Goal: Transaction & Acquisition: Subscribe to service/newsletter

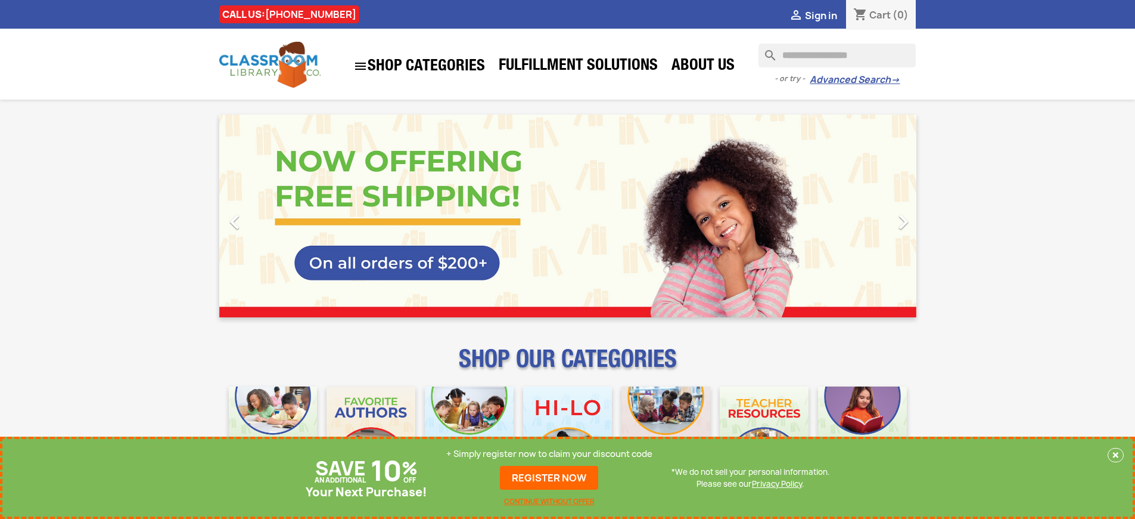
click at [550, 454] on p "+ Simply register now to claim your discount code" at bounding box center [549, 454] width 206 height 12
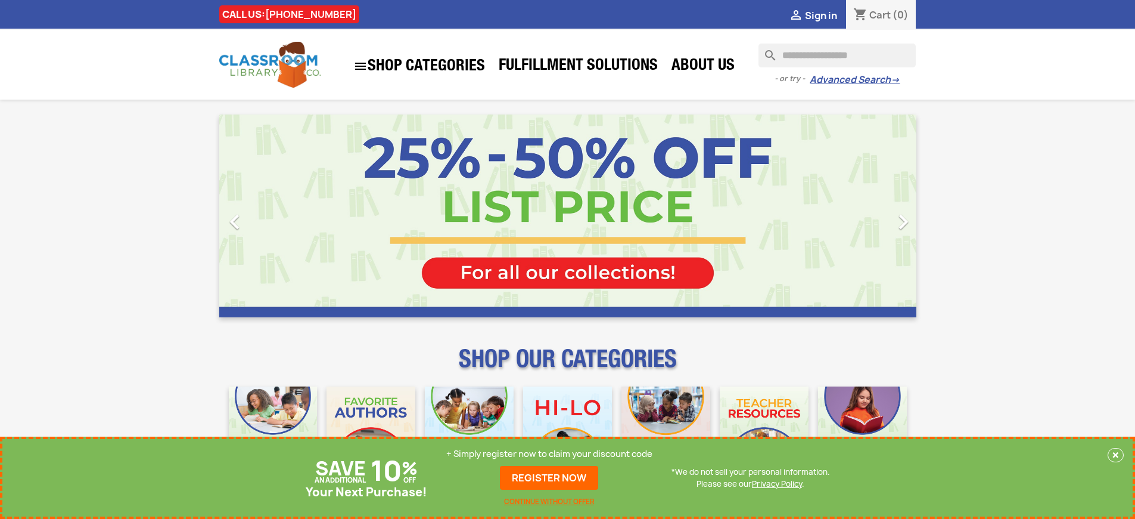
click at [550, 454] on p "+ Simply register now to claim your discount code" at bounding box center [549, 454] width 206 height 12
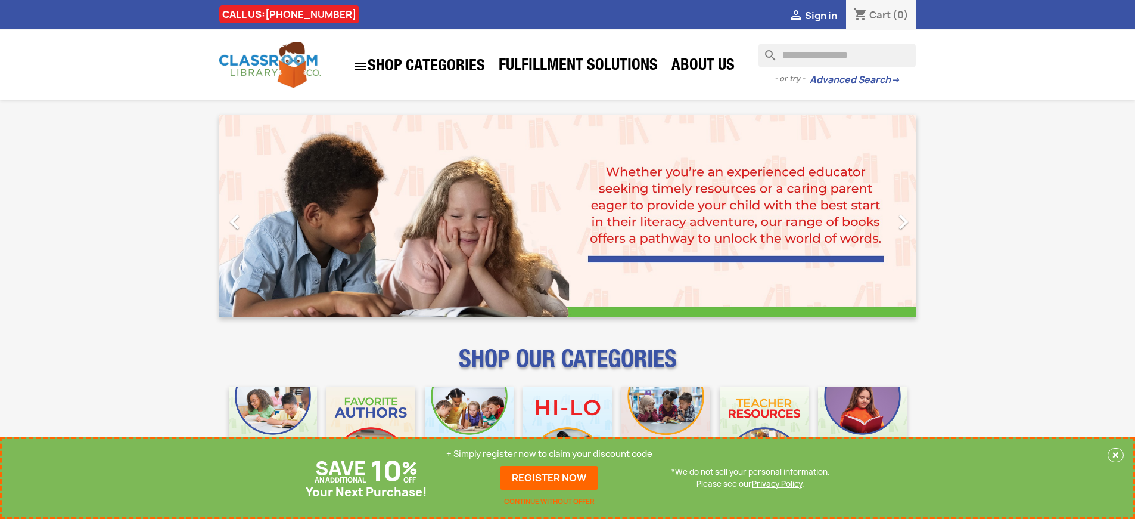
click at [550, 454] on p "+ Simply register now to claim your discount code" at bounding box center [549, 454] width 206 height 12
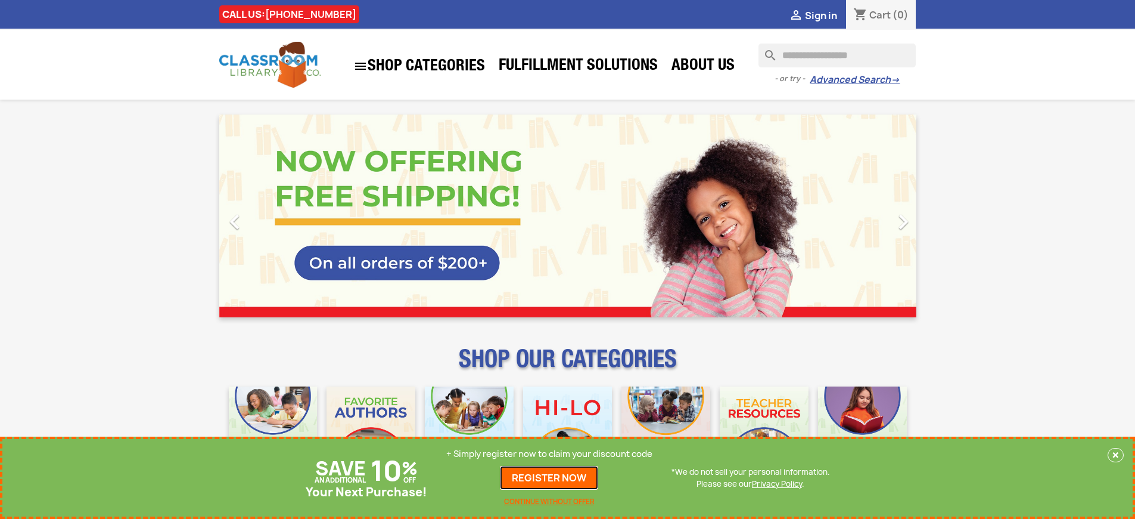
click at [550, 477] on link "REGISTER NOW" at bounding box center [549, 477] width 98 height 24
click at [550, 454] on p "+ Simply register now to claim your discount code" at bounding box center [549, 454] width 206 height 12
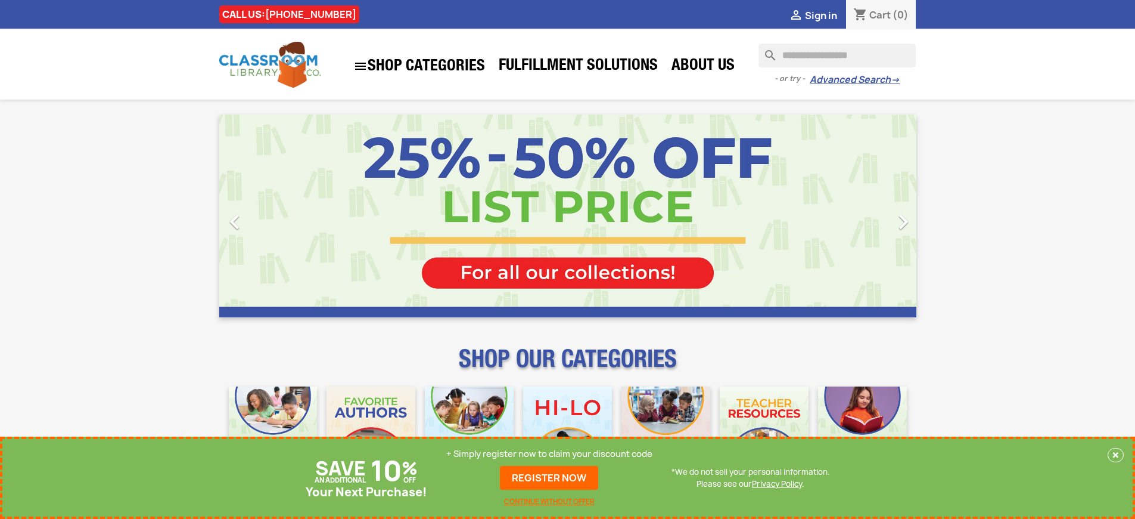
click at [550, 454] on p "+ Simply register now to claim your discount code" at bounding box center [549, 454] width 206 height 12
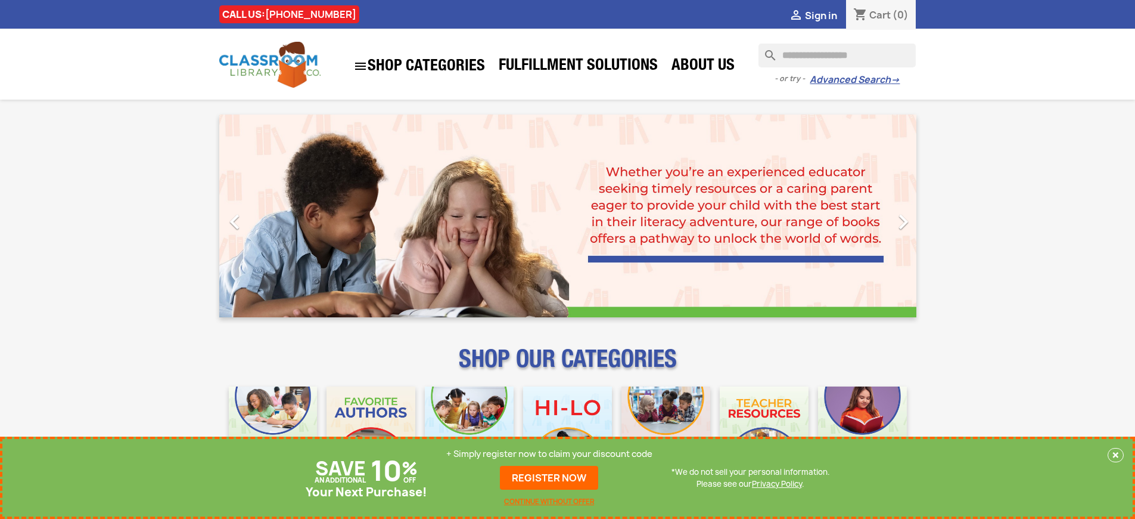
click at [550, 454] on p "+ Simply register now to claim your discount code" at bounding box center [549, 454] width 206 height 12
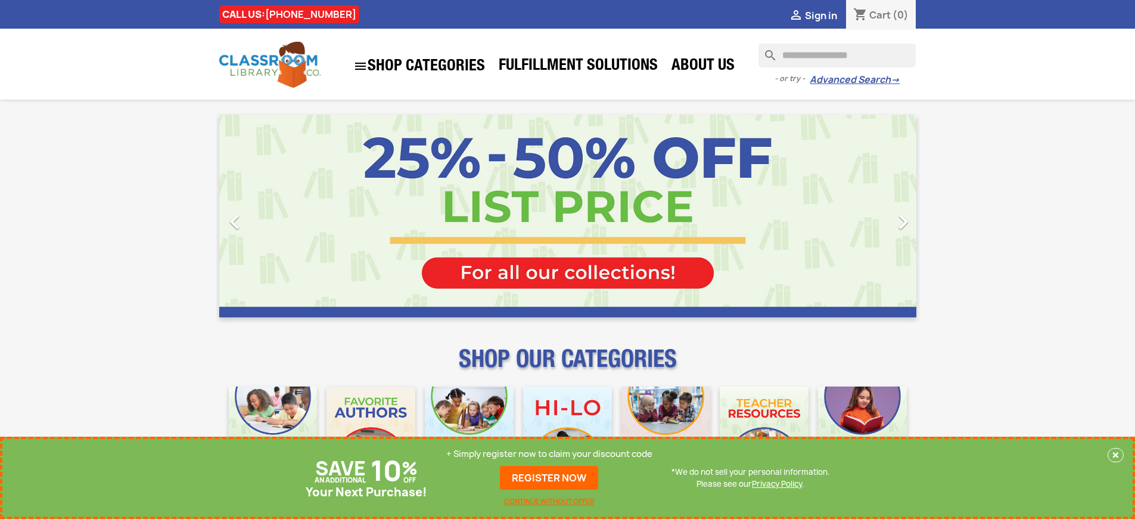
click at [550, 454] on p "+ Simply register now to claim your discount code" at bounding box center [549, 454] width 206 height 12
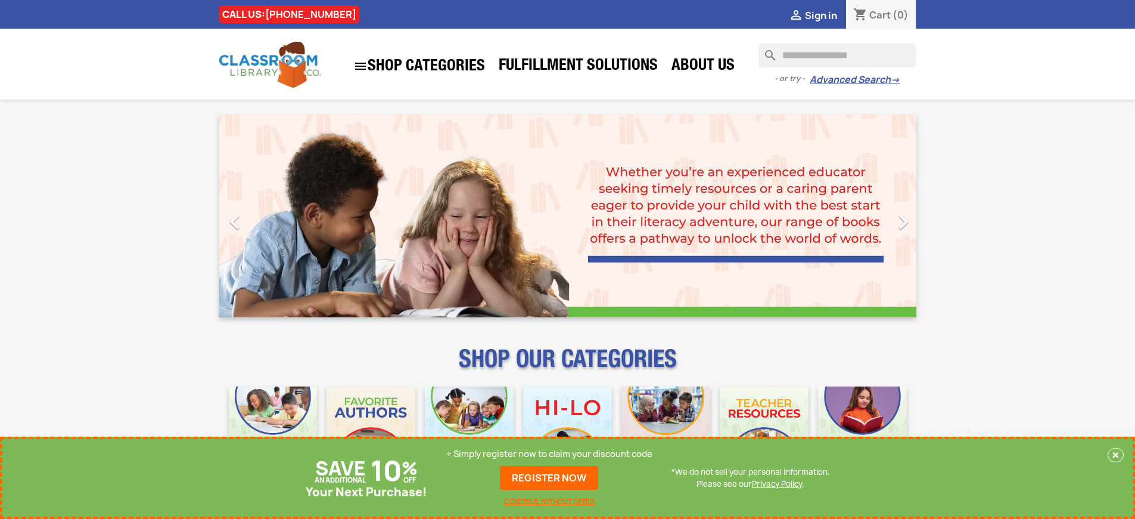
click at [550, 454] on p "+ Simply register now to claim your discount code" at bounding box center [549, 454] width 206 height 12
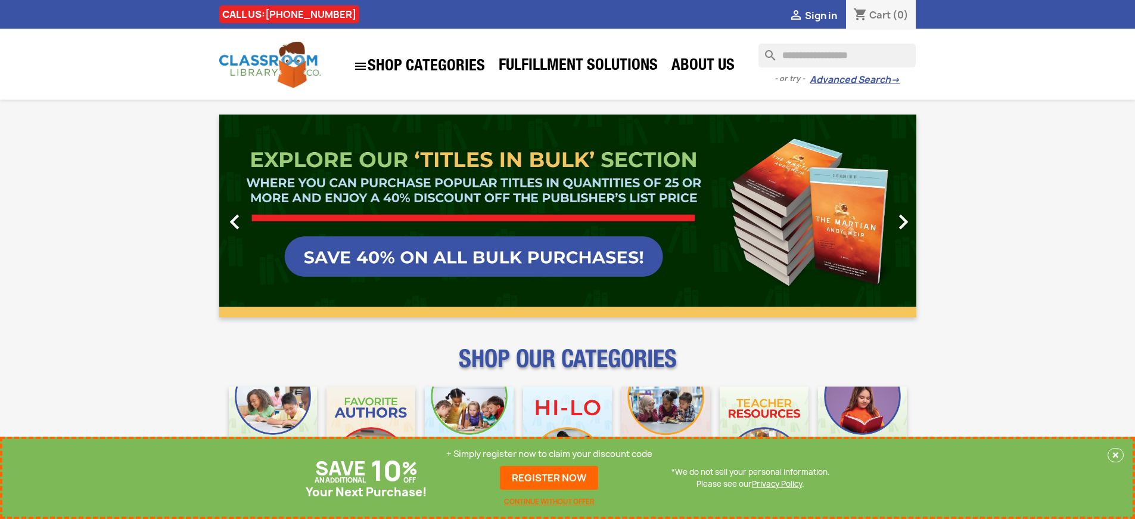
click at [550, 454] on p "+ Simply register now to claim your discount code" at bounding box center [549, 454] width 206 height 12
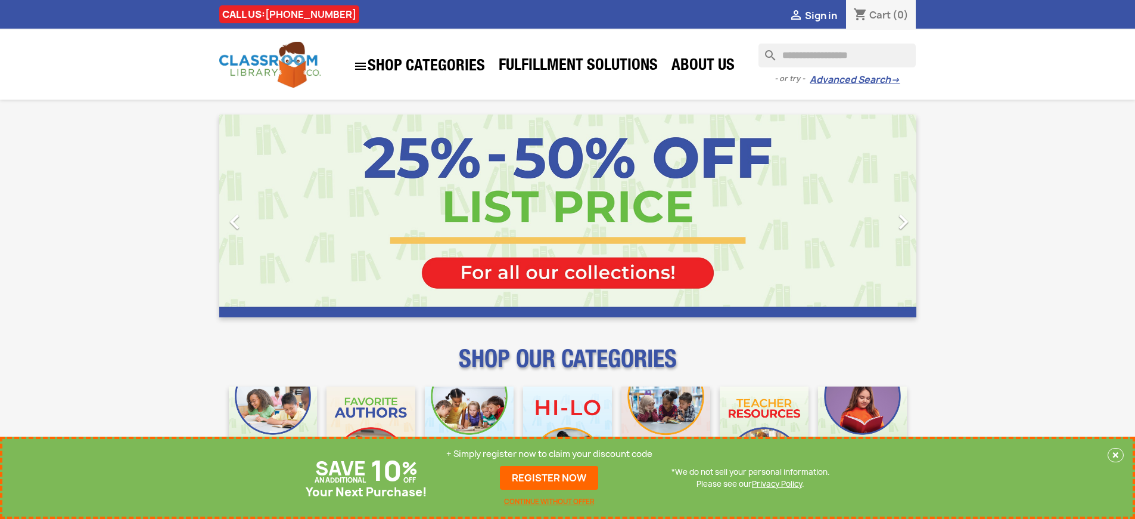
click at [550, 454] on p "+ Simply register now to claim your discount code" at bounding box center [549, 454] width 206 height 12
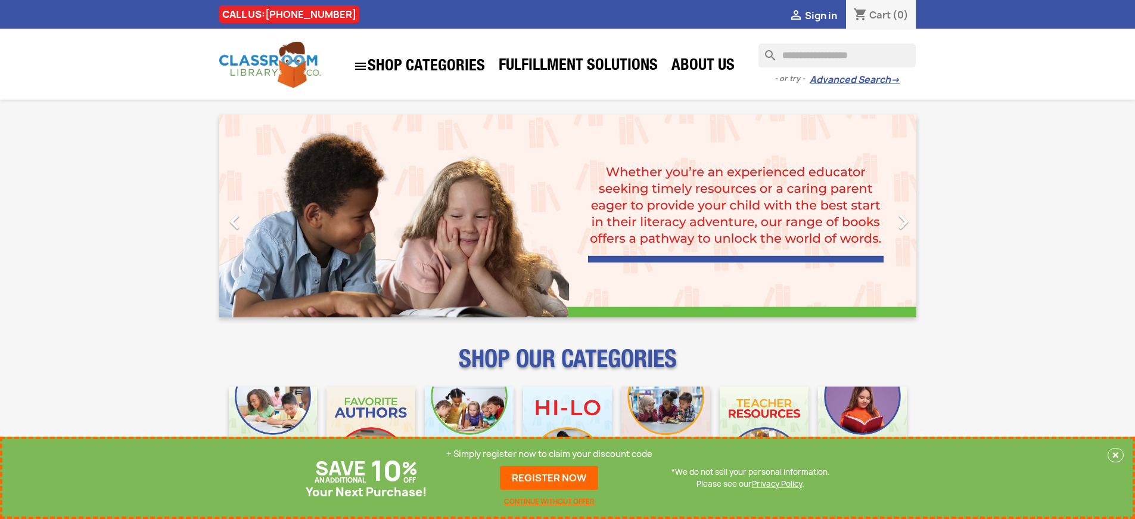
click at [550, 454] on p "+ Simply register now to claim your discount code" at bounding box center [549, 454] width 206 height 12
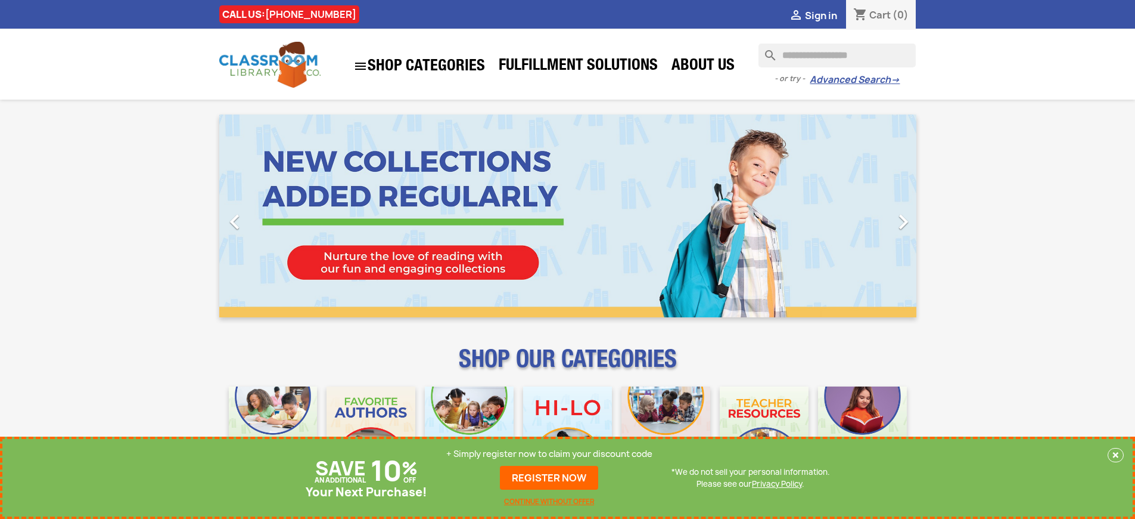
click at [550, 454] on p "+ Simply register now to claim your discount code" at bounding box center [549, 454] width 206 height 12
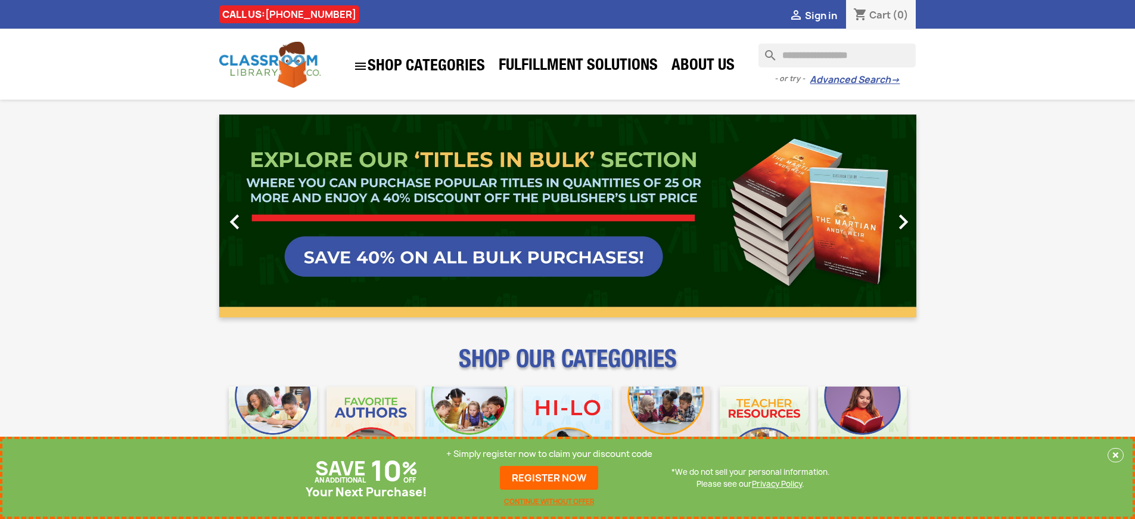
click at [550, 454] on p "+ Simply register now to claim your discount code" at bounding box center [549, 454] width 206 height 12
